Goal: Check status: Check status

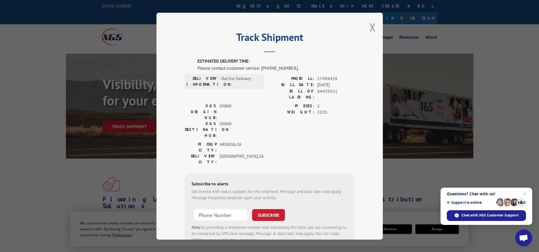
click at [324, 78] on span "17496438" at bounding box center [335, 78] width 37 height 7
copy span "17496438"
click at [370, 27] on button "Close modal" at bounding box center [372, 27] width 6 height 15
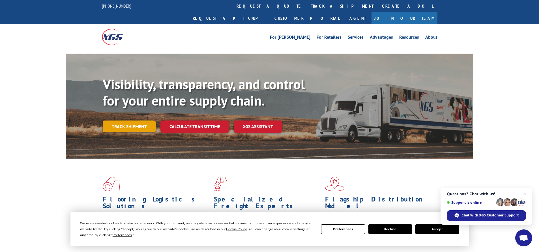
click at [137, 121] on link "Track shipment" at bounding box center [129, 127] width 53 height 12
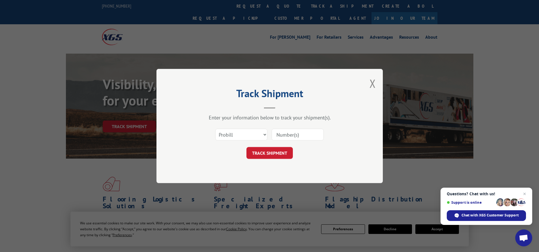
click at [288, 135] on input at bounding box center [297, 135] width 52 height 12
paste input "17496438"
type input "17496438"
click at [283, 153] on button "TRACK SHIPMENT" at bounding box center [269, 153] width 46 height 12
